Goal: Transaction & Acquisition: Subscribe to service/newsletter

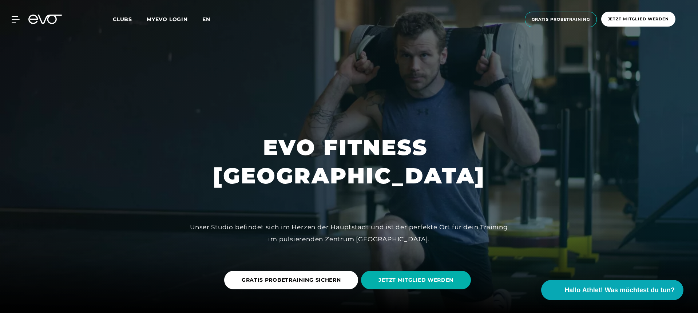
click at [206, 17] on span "en" at bounding box center [206, 19] width 8 height 7
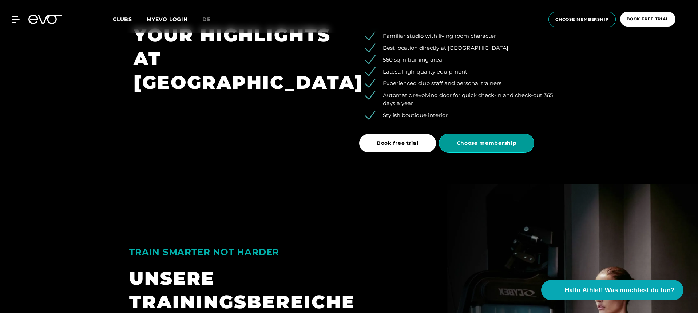
scroll to position [1237, 0]
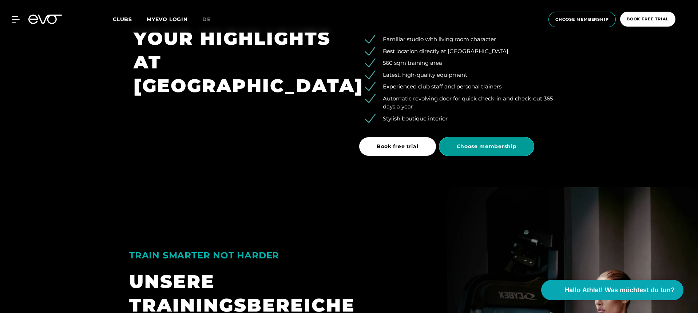
click at [476, 145] on span "Choose membership" at bounding box center [487, 147] width 60 height 8
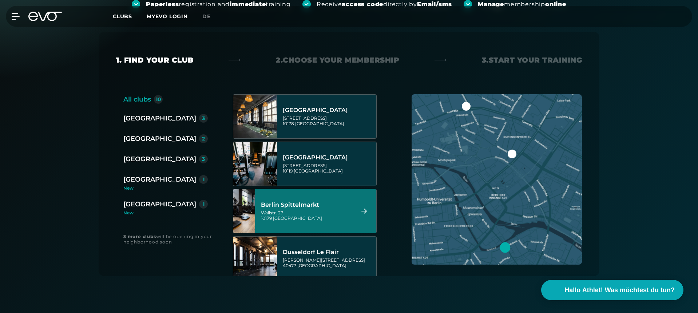
click at [312, 214] on div "Wallstr. 27 10179 [GEOGRAPHIC_DATA]" at bounding box center [306, 215] width 91 height 11
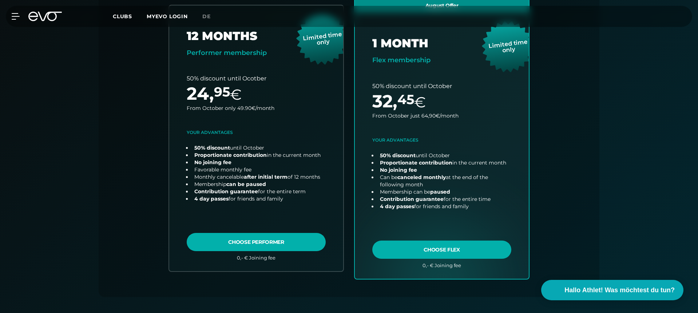
scroll to position [231, 0]
